Goal: Transaction & Acquisition: Purchase product/service

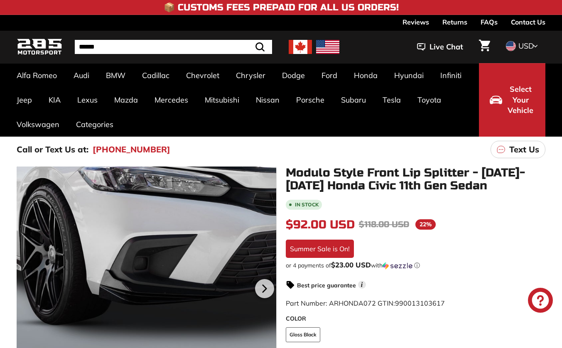
click at [131, 287] on div at bounding box center [147, 288] width 260 height 242
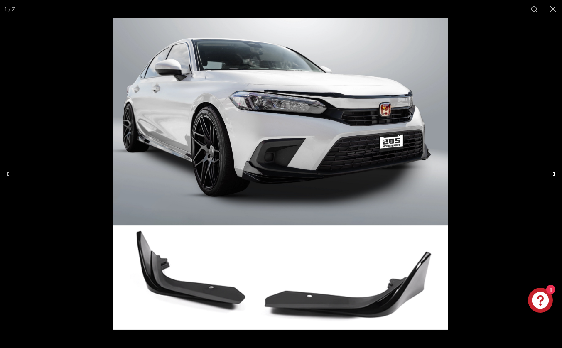
click at [549, 175] on button at bounding box center [547, 174] width 29 height 42
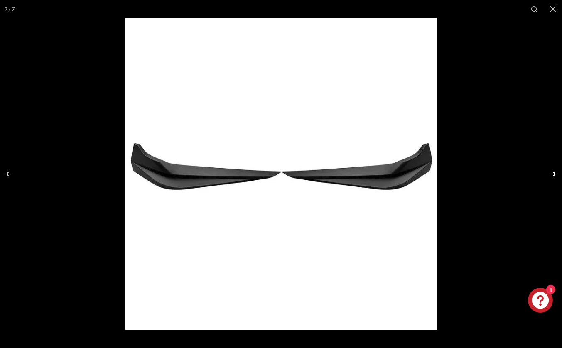
click at [549, 175] on button at bounding box center [547, 174] width 29 height 42
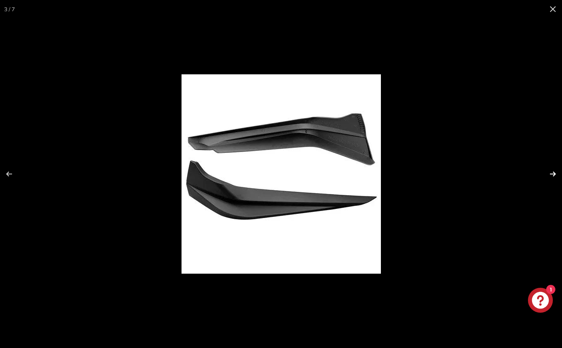
click at [549, 175] on button at bounding box center [547, 174] width 29 height 42
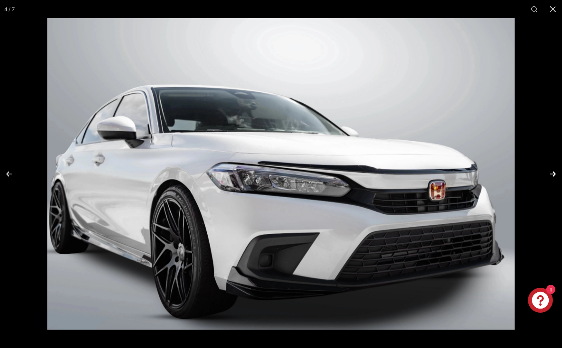
click at [553, 174] on button at bounding box center [547, 174] width 29 height 42
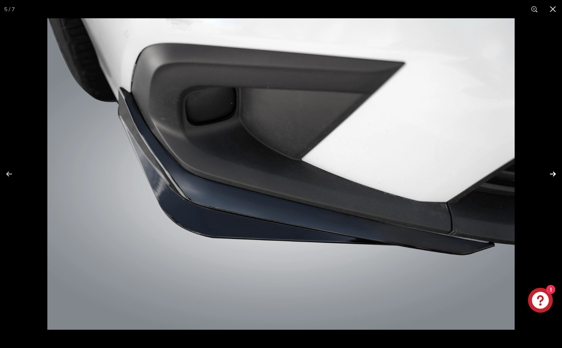
scroll to position [0, 106]
click at [553, 173] on button at bounding box center [547, 174] width 29 height 42
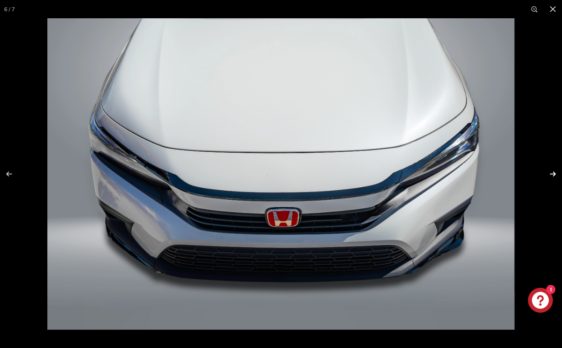
click at [553, 173] on button at bounding box center [547, 174] width 29 height 42
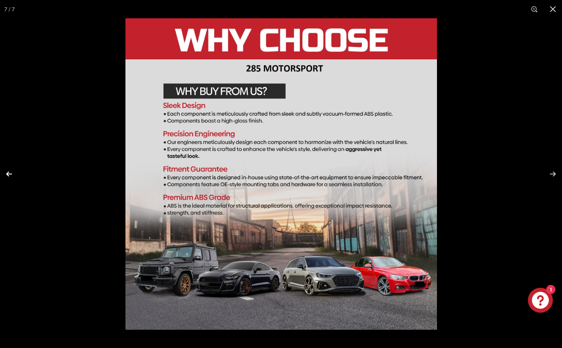
click at [12, 173] on button at bounding box center [14, 174] width 29 height 42
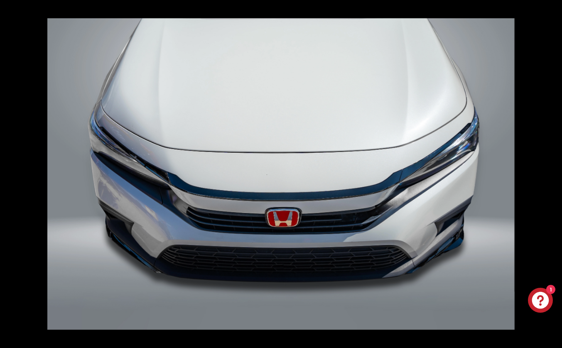
click at [12, 173] on button at bounding box center [14, 174] width 29 height 42
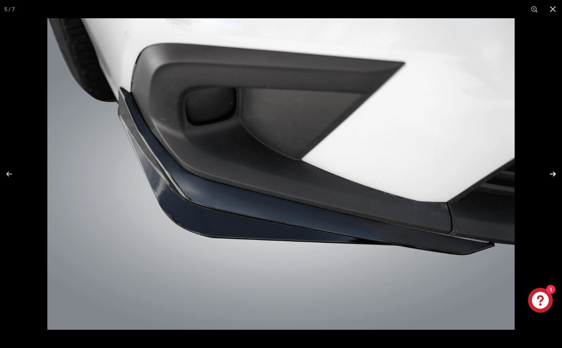
click at [553, 175] on button at bounding box center [547, 174] width 29 height 42
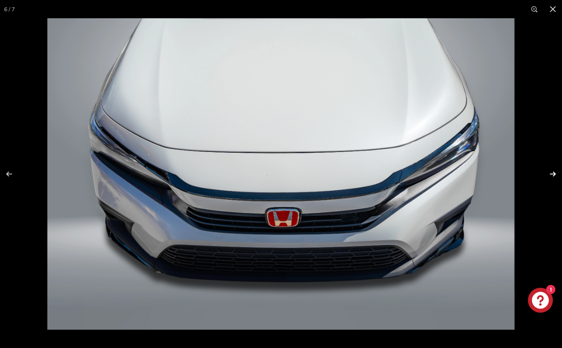
click at [553, 175] on button at bounding box center [547, 174] width 29 height 42
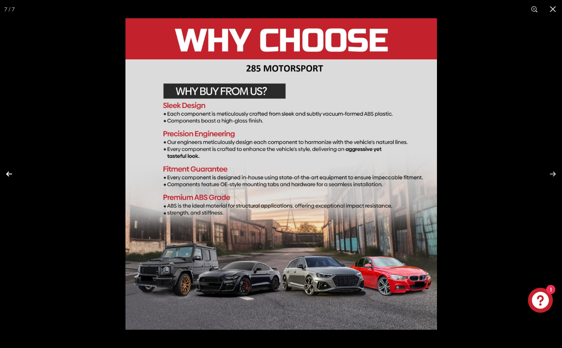
click at [12, 178] on button at bounding box center [14, 174] width 29 height 42
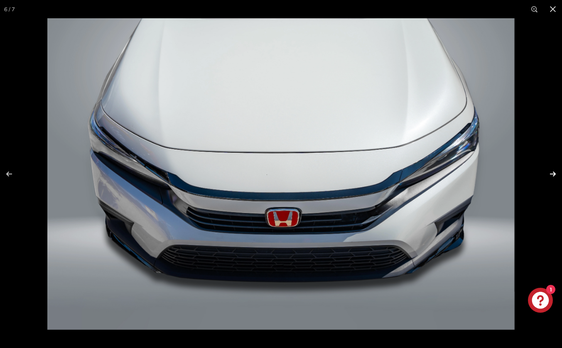
click at [553, 177] on button at bounding box center [547, 174] width 29 height 42
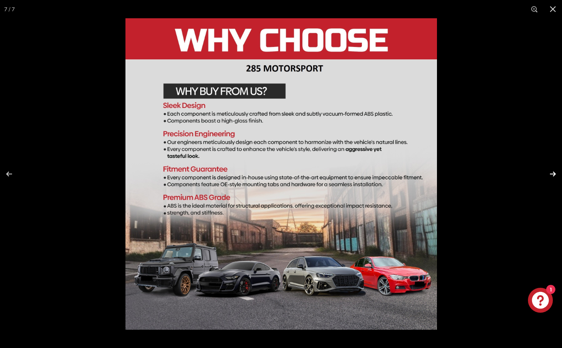
click at [553, 177] on button at bounding box center [547, 174] width 29 height 42
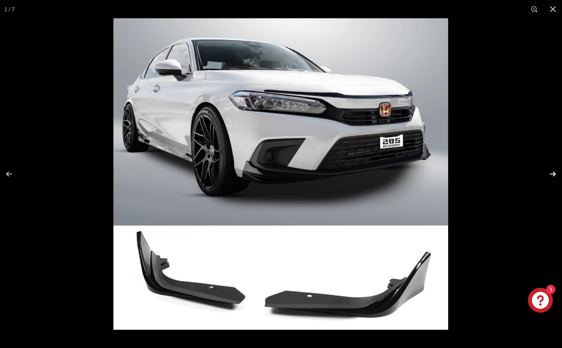
scroll to position [0, 0]
click at [553, 177] on button at bounding box center [547, 174] width 29 height 42
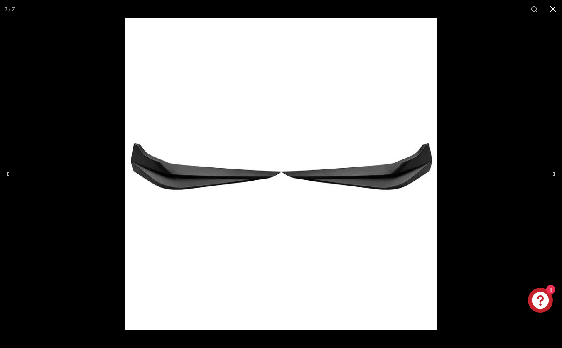
click at [551, 9] on button at bounding box center [553, 9] width 18 height 18
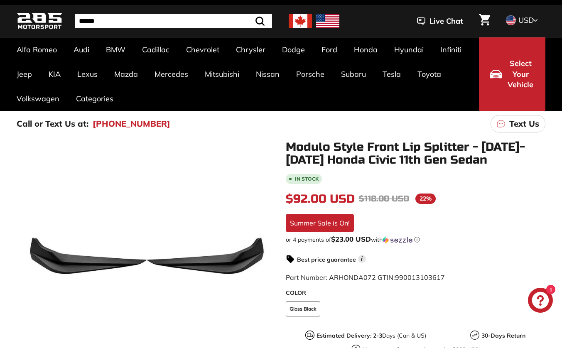
scroll to position [20, 0]
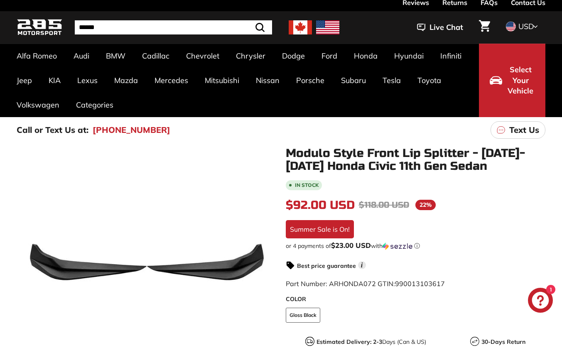
click at [519, 76] on span "Select Your Vehicle" at bounding box center [521, 80] width 28 height 32
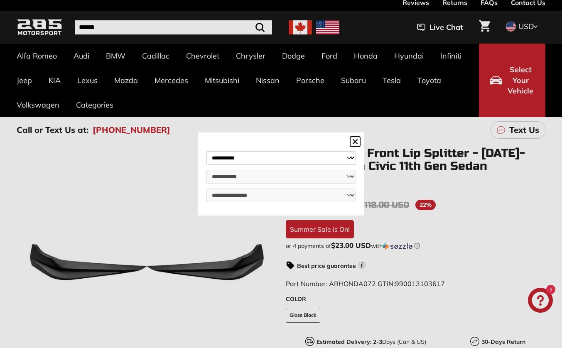
select select "*****"
click at [246, 172] on div "**********" at bounding box center [282, 176] width 150 height 51
select select "*****"
select select "**********"
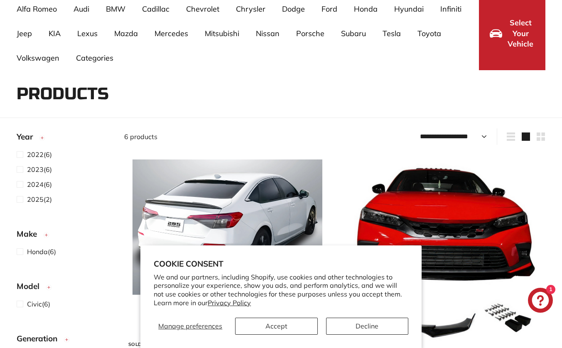
scroll to position [70, 0]
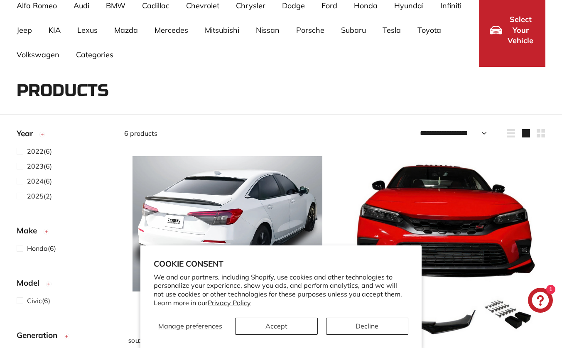
click at [289, 323] on button "Accept" at bounding box center [276, 326] width 82 height 17
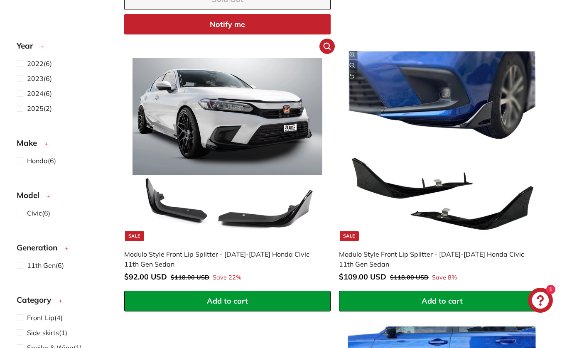
scroll to position [480, 0]
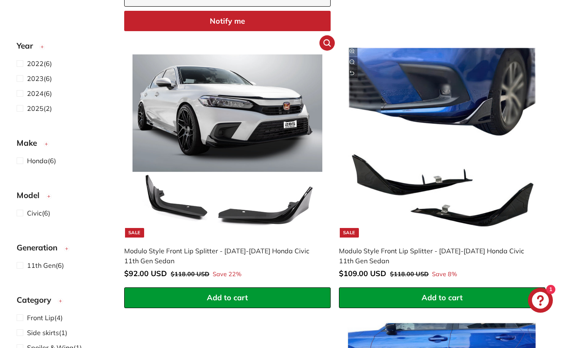
click at [270, 140] on img at bounding box center [228, 143] width 190 height 190
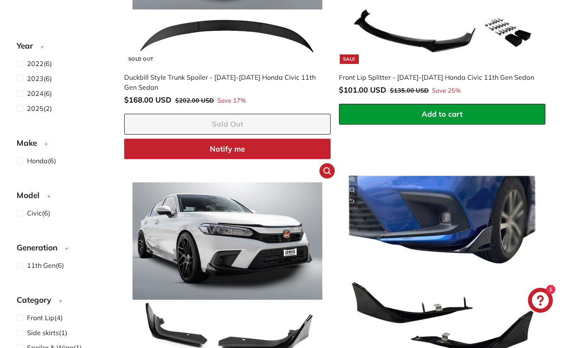
scroll to position [372, 0]
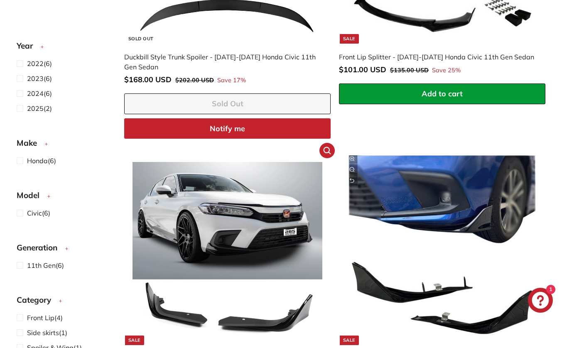
click at [211, 231] on img at bounding box center [228, 250] width 190 height 190
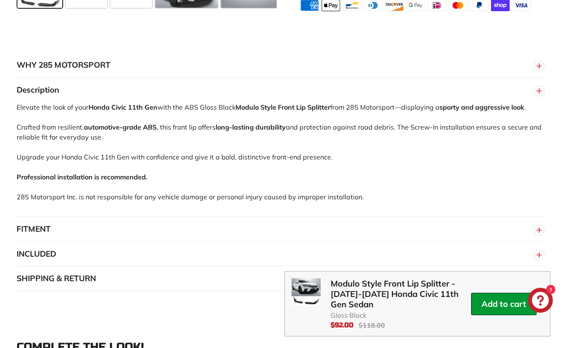
scroll to position [450, 0]
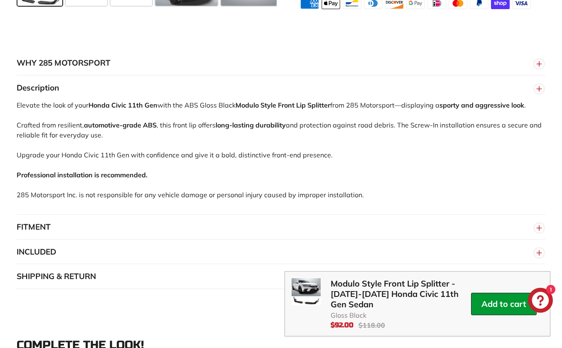
click at [90, 237] on button "FITMENT" at bounding box center [281, 227] width 529 height 25
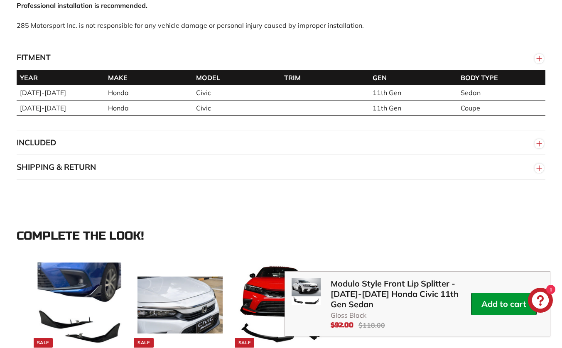
scroll to position [621, 0]
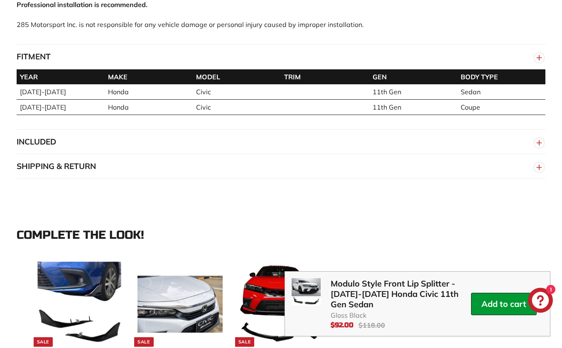
click at [135, 148] on button "INCLUDED" at bounding box center [281, 142] width 529 height 25
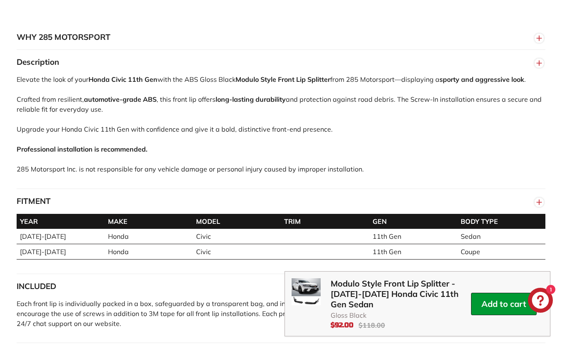
scroll to position [349, 0]
